Goal: Task Accomplishment & Management: Complete application form

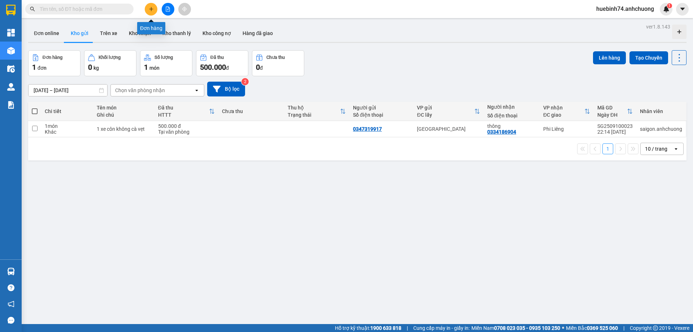
click at [150, 11] on icon "plus" at bounding box center [151, 8] width 5 height 5
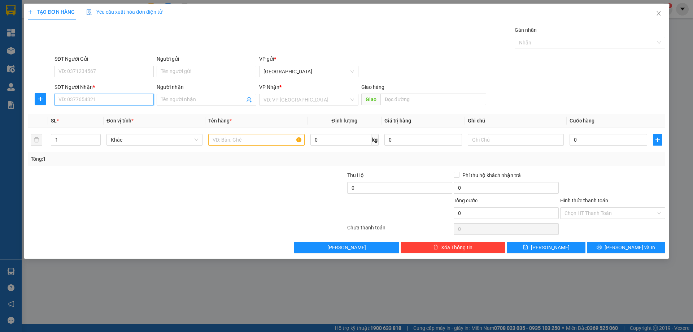
click at [93, 101] on input "SĐT Người Nhận *" at bounding box center [103, 100] width 99 height 12
click at [85, 110] on div "0919859847" at bounding box center [104, 114] width 91 height 8
type input "0919859847"
click at [231, 144] on input "text" at bounding box center [256, 140] width 96 height 12
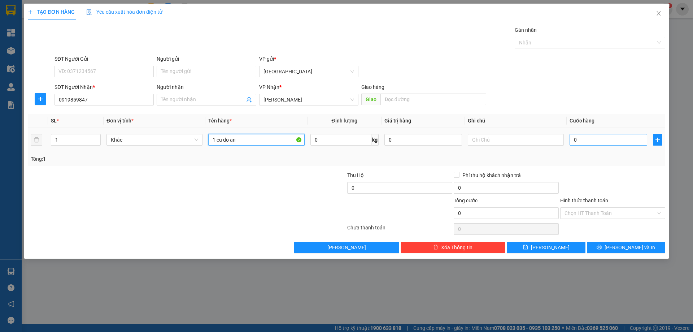
type input "1 cu do an"
click at [609, 141] on input "0" at bounding box center [608, 140] width 78 height 12
type input "3"
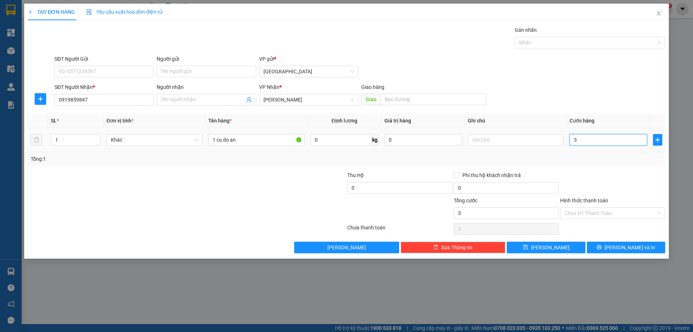
type input "30"
type input "30.000"
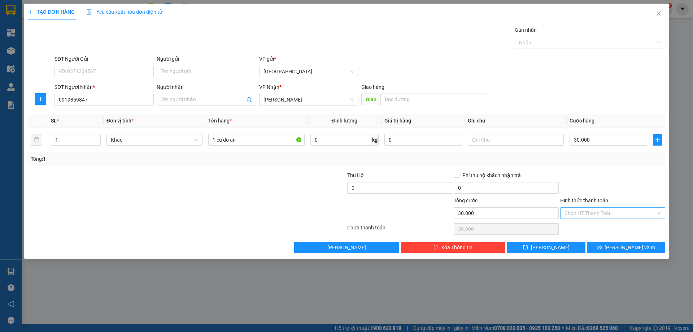
click at [610, 216] on input "Hình thức thanh toán" at bounding box center [609, 212] width 91 height 11
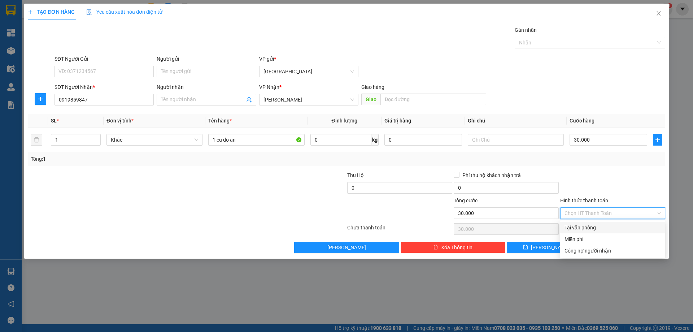
click at [578, 226] on div "Tại văn phòng" at bounding box center [612, 227] width 96 height 8
type input "0"
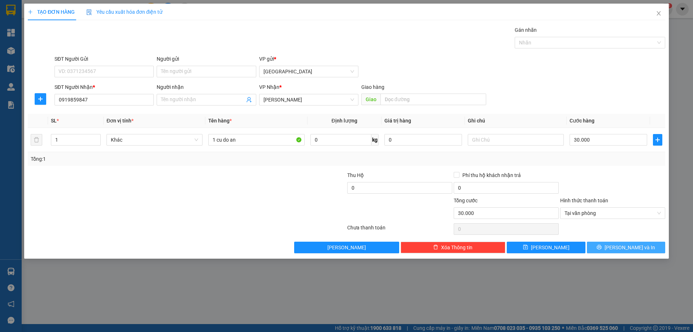
click at [623, 247] on span "[PERSON_NAME] và In" at bounding box center [629, 247] width 51 height 8
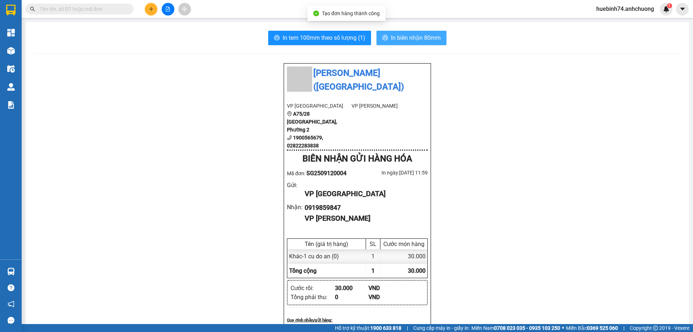
click at [412, 34] on span "In biên nhận 80mm" at bounding box center [416, 37] width 50 height 9
